Goal: Navigation & Orientation: Find specific page/section

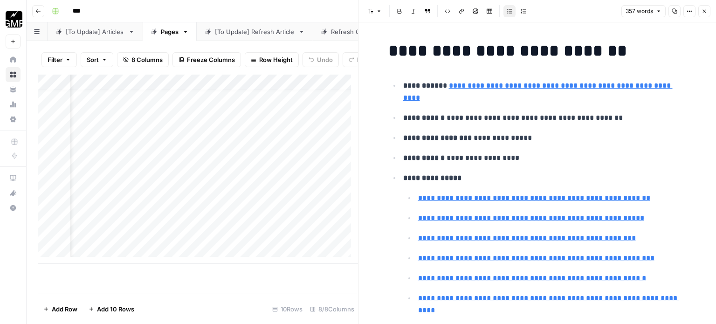
scroll to position [7, 34]
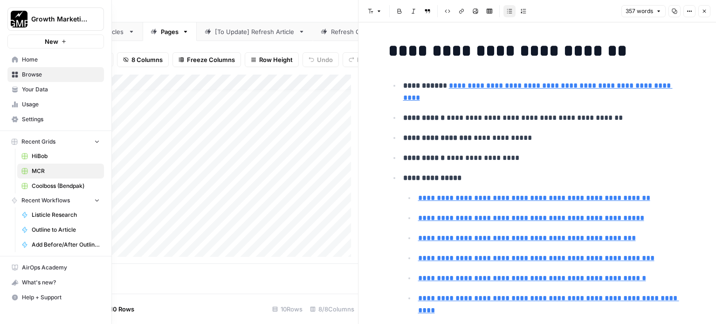
click at [27, 92] on span "Your Data" at bounding box center [61, 89] width 78 height 8
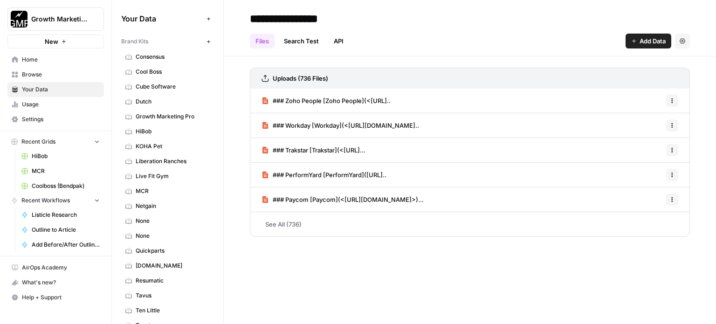
click at [164, 187] on span "MCR" at bounding box center [173, 191] width 74 height 8
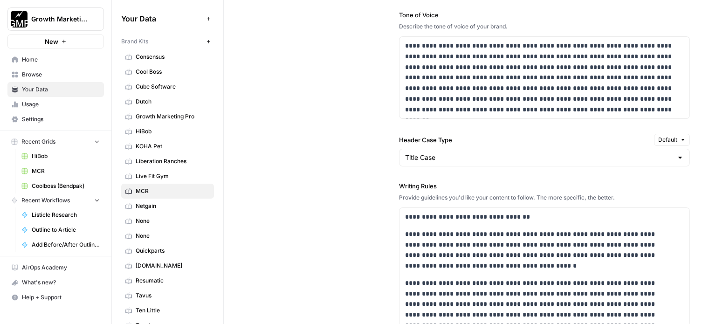
scroll to position [979, 0]
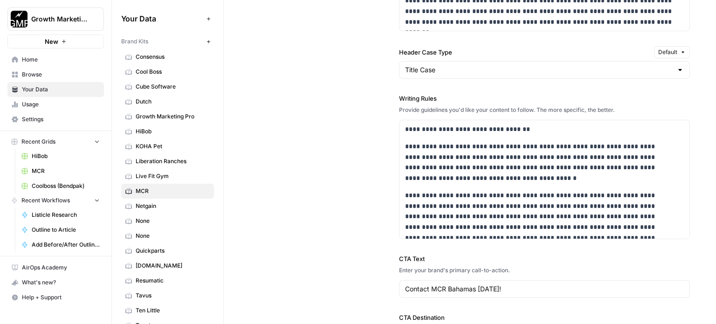
click at [341, 182] on div "**********" at bounding box center [470, 55] width 440 height 640
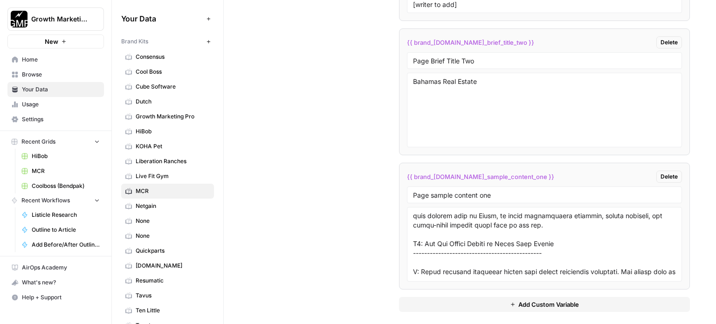
scroll to position [513, 0]
